Goal: Transaction & Acquisition: Purchase product/service

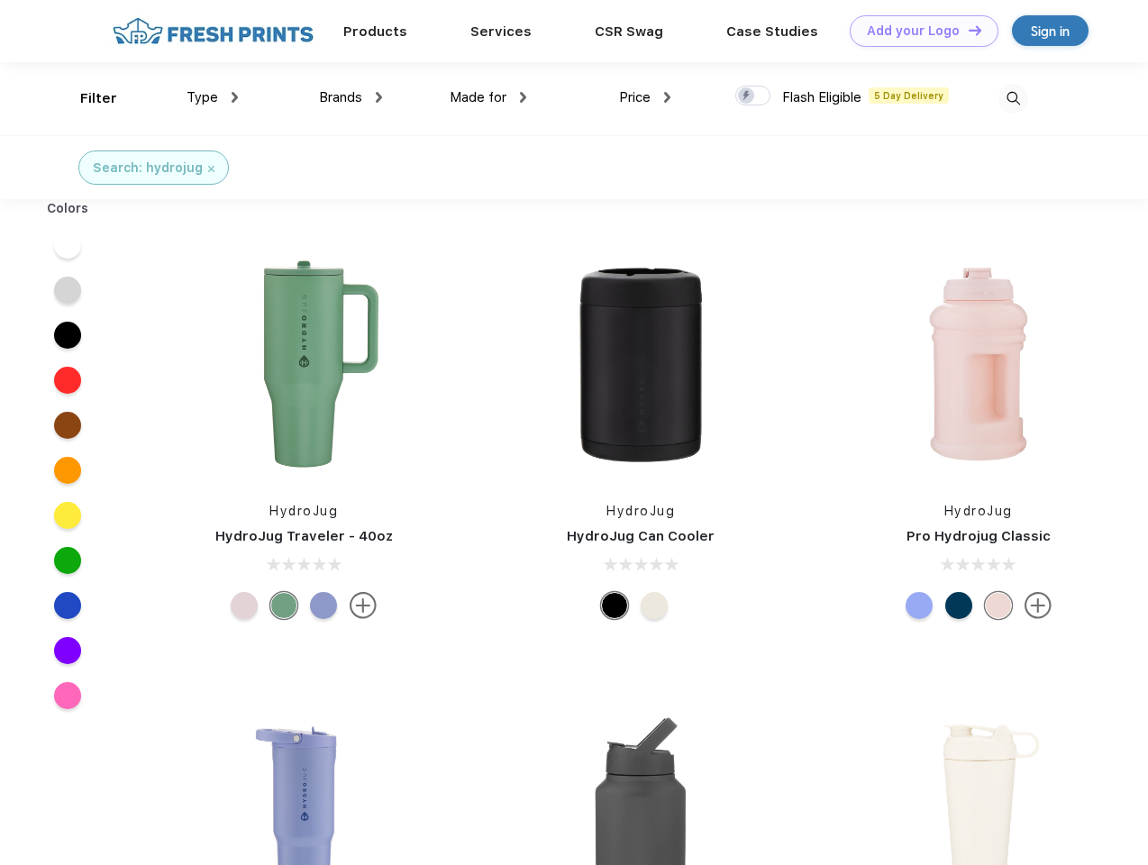
scroll to position [1, 0]
click at [918, 31] on link "Add your Logo Design Tool" at bounding box center [924, 31] width 149 height 32
click at [0, 0] on div "Design Tool" at bounding box center [0, 0] width 0 height 0
click at [967, 30] on link "Add your Logo Design Tool" at bounding box center [924, 31] width 149 height 32
click at [87, 98] on div "Filter" at bounding box center [98, 98] width 37 height 21
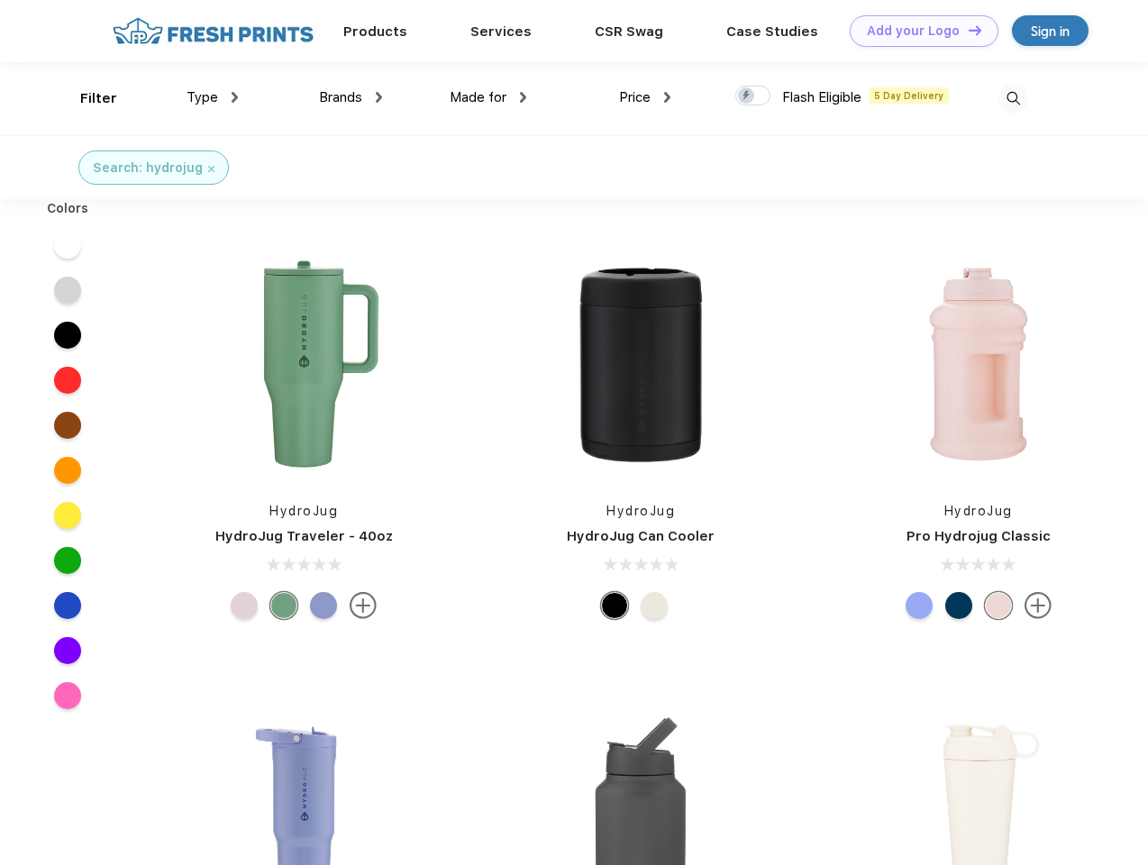
click at [213, 97] on span "Type" at bounding box center [203, 97] width 32 height 16
click at [351, 97] on span "Brands" at bounding box center [340, 97] width 43 height 16
click at [489, 97] on span "Made for" at bounding box center [478, 97] width 57 height 16
click at [645, 97] on span "Price" at bounding box center [635, 97] width 32 height 16
click at [754, 96] on div at bounding box center [752, 96] width 35 height 20
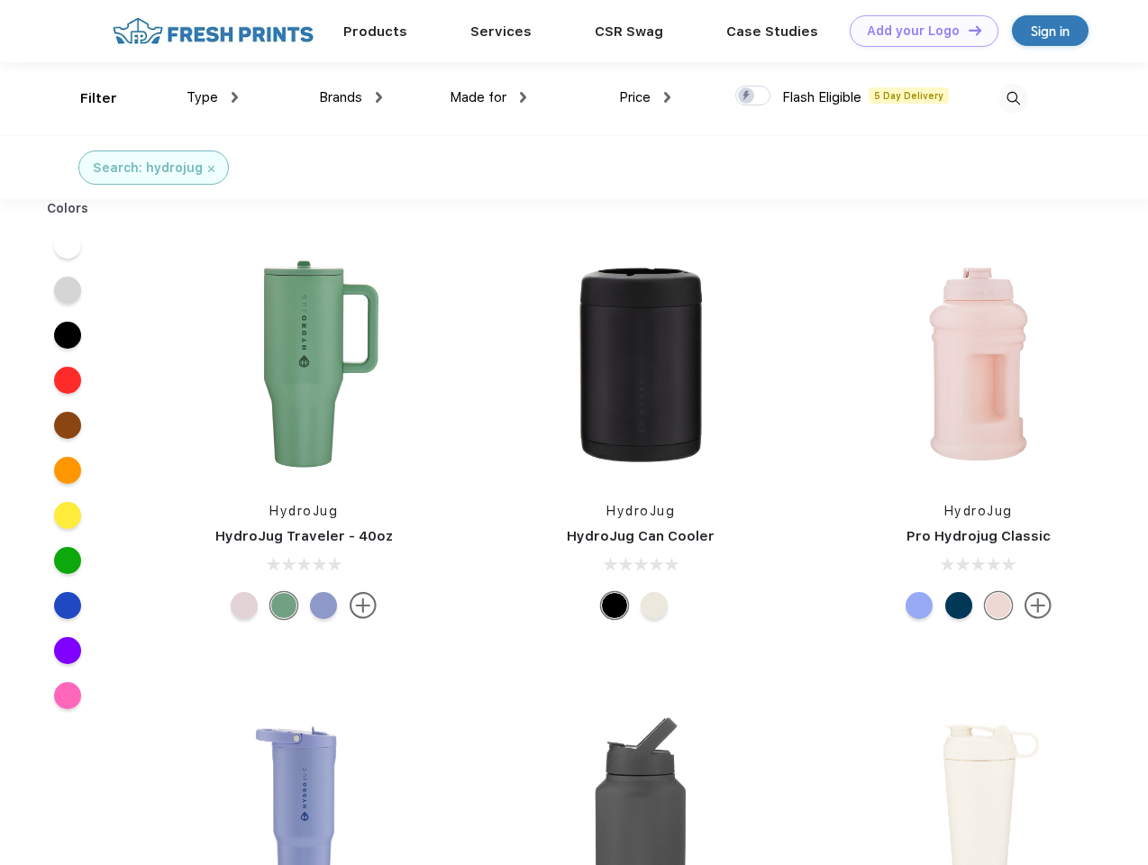
click at [747, 96] on input "checkbox" at bounding box center [741, 91] width 12 height 12
click at [1013, 98] on img at bounding box center [1014, 99] width 30 height 30
